Goal: Obtain resource: Obtain resource

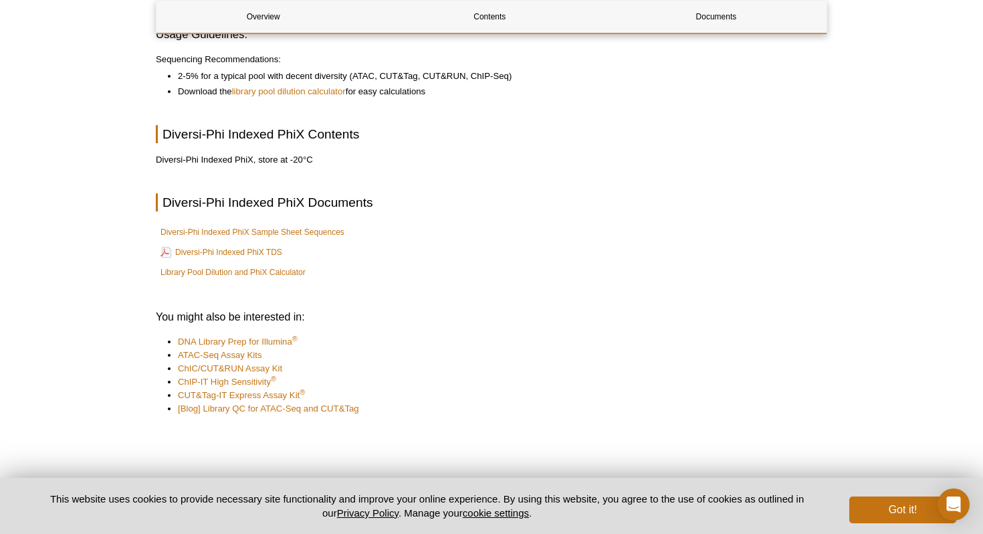
scroll to position [893, 0]
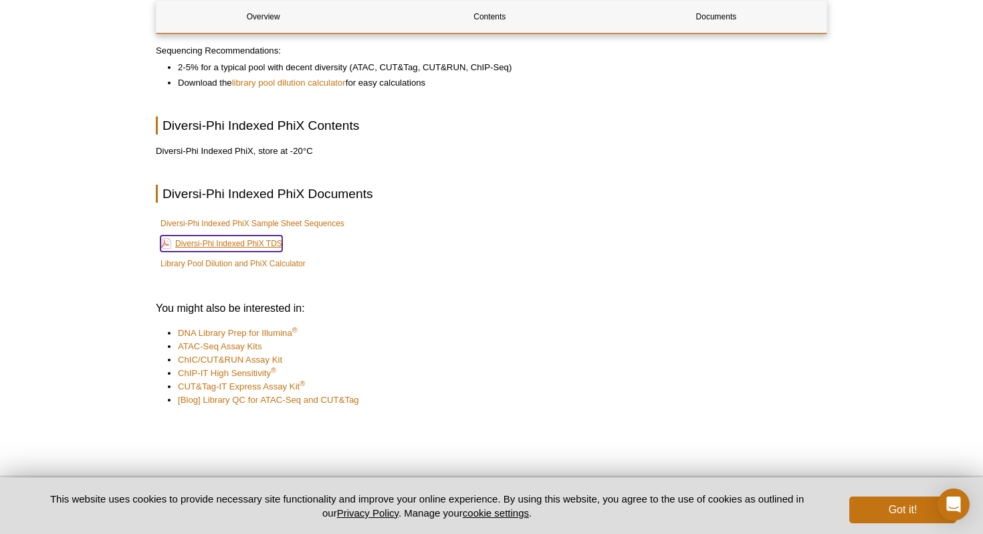
click at [253, 245] on link "Diversi-Phi Indexed PhiX TDS" at bounding box center [221, 243] width 122 height 16
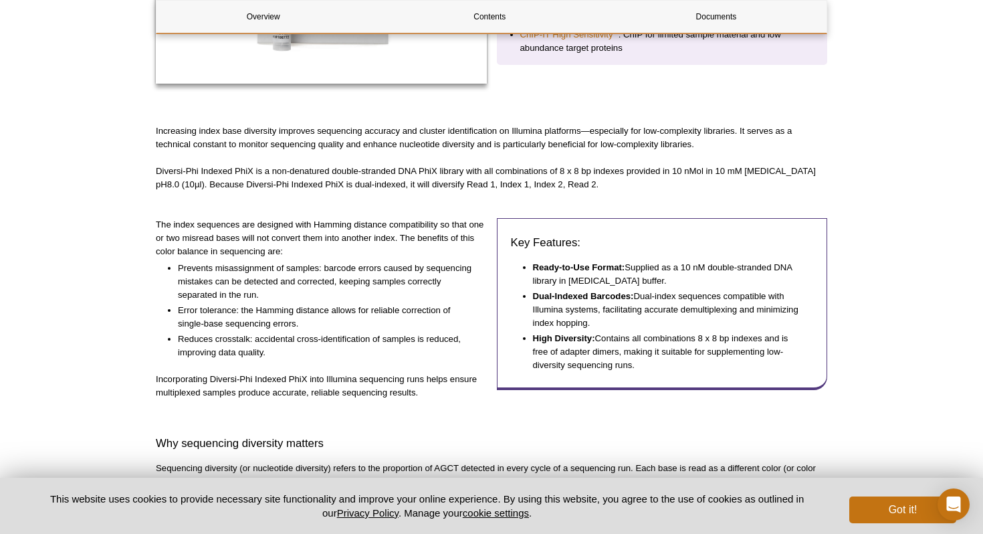
scroll to position [366, 0]
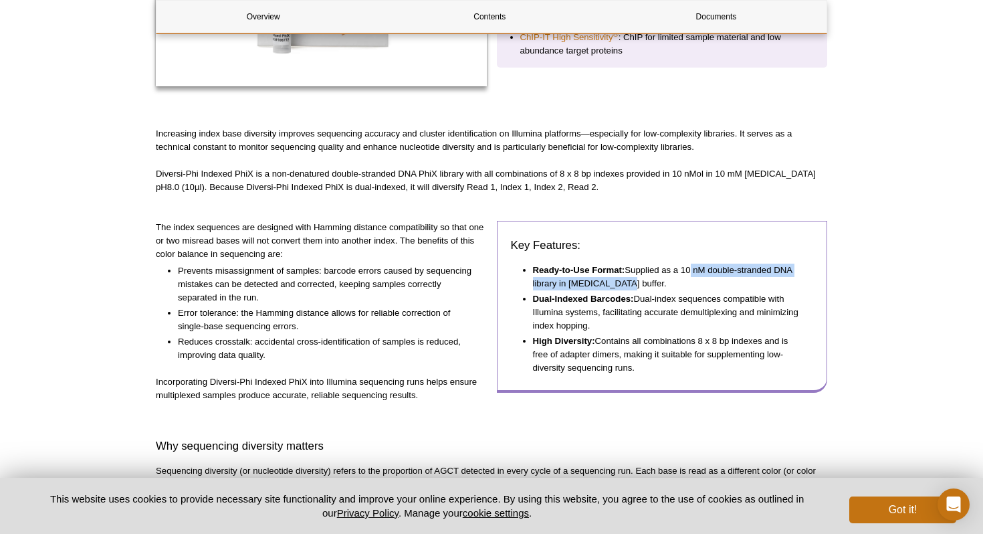
drag, startPoint x: 686, startPoint y: 270, endPoint x: 708, endPoint y: 280, distance: 24.0
click at [708, 280] on li "Ready-to-Use Format: Supplied as a 10 nM double-stranded DNA library in [MEDICA…" at bounding box center [666, 276] width 267 height 27
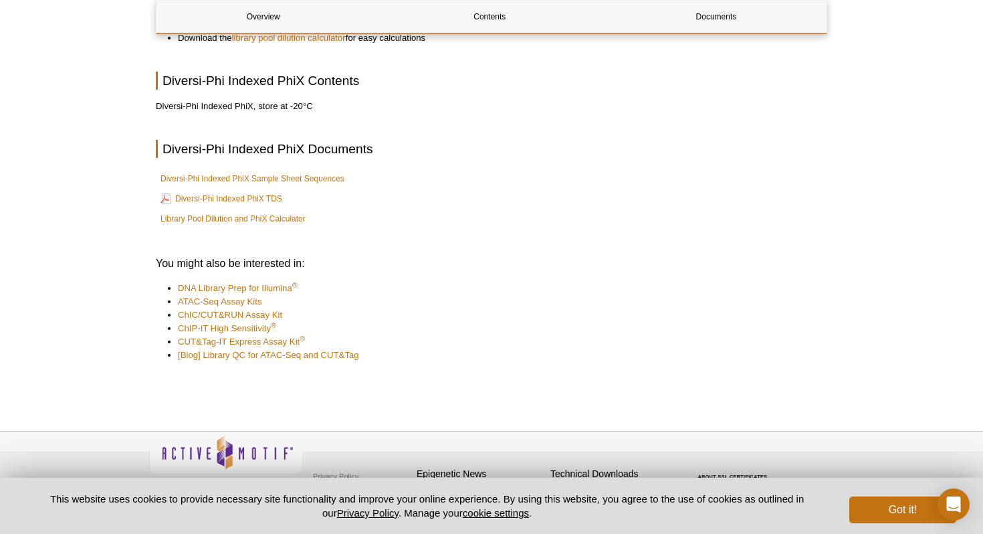
scroll to position [944, 0]
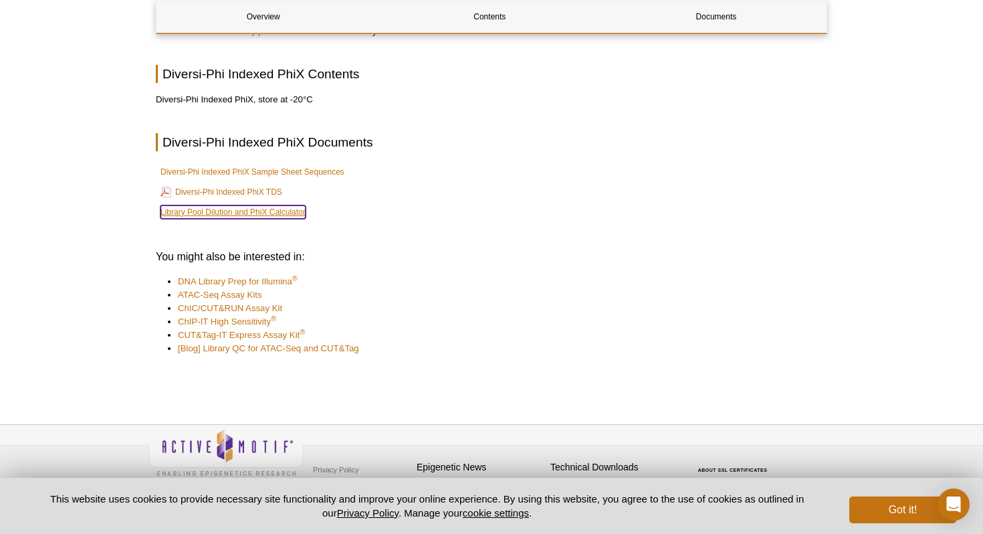
click at [263, 211] on link "Library Pool Dilution and PhiX Calculator" at bounding box center [232, 211] width 145 height 13
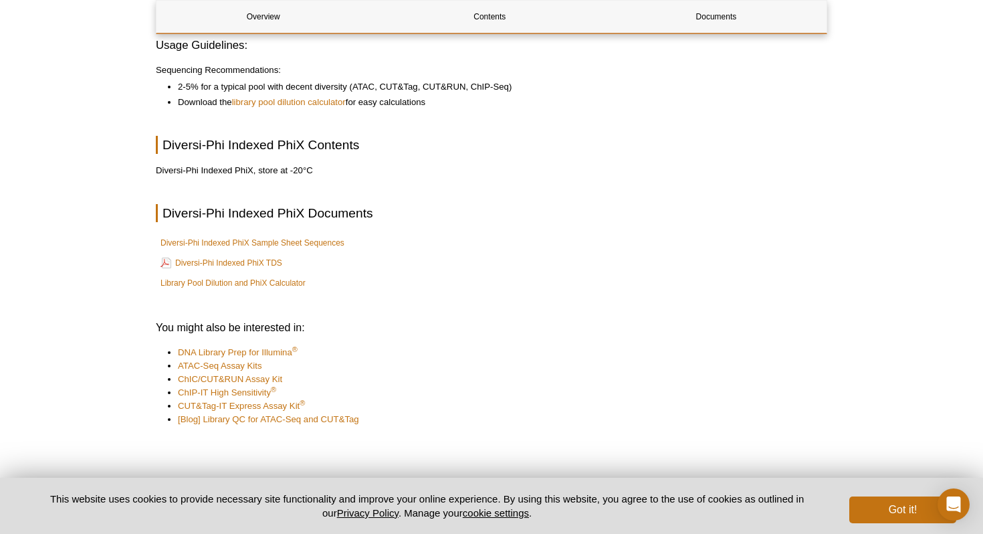
scroll to position [876, 0]
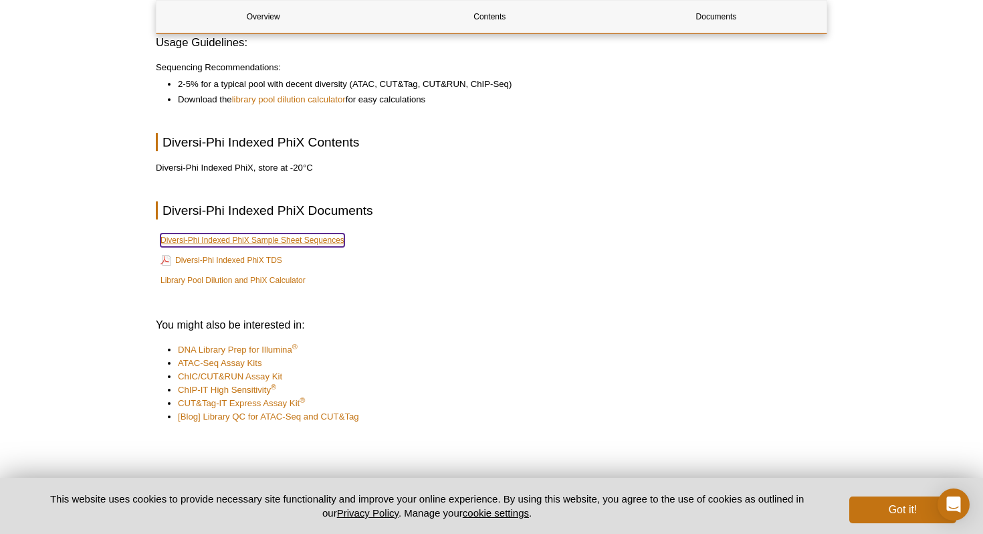
click at [229, 239] on link "Diversi-Phi Indexed PhiX Sample Sheet Sequences" at bounding box center [252, 239] width 184 height 13
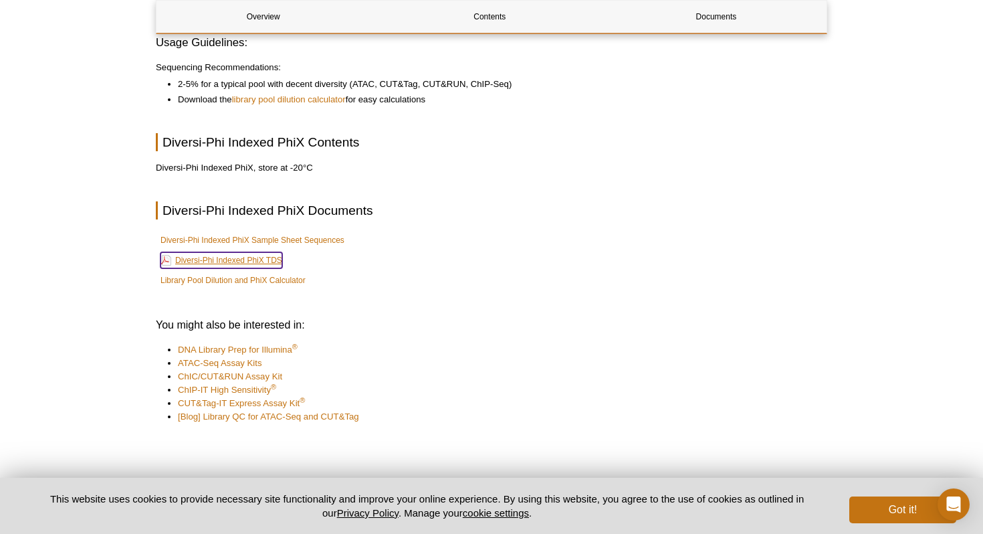
click at [253, 263] on link "Diversi-Phi Indexed PhiX TDS" at bounding box center [221, 260] width 122 height 16
